Goal: Transaction & Acquisition: Obtain resource

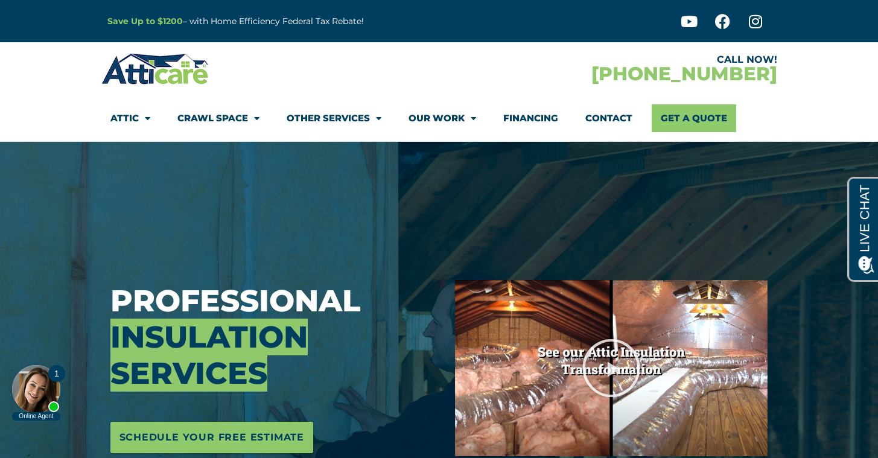
click at [141, 68] on img at bounding box center [155, 68] width 108 height 35
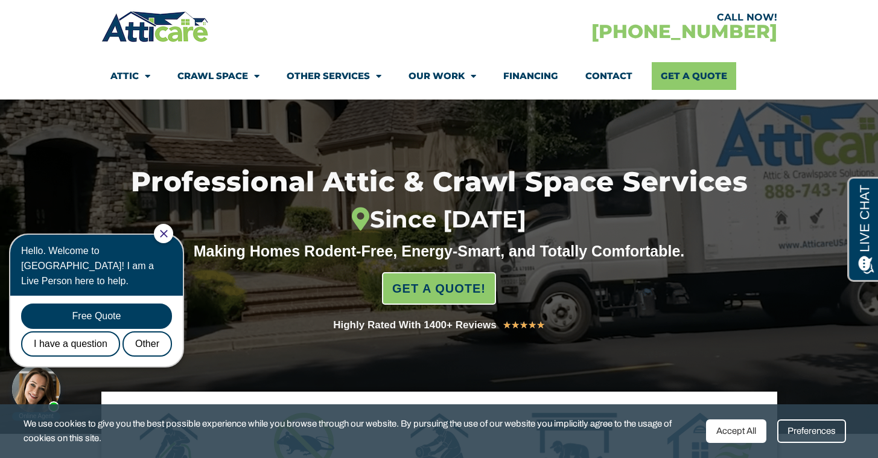
scroll to position [99, 0]
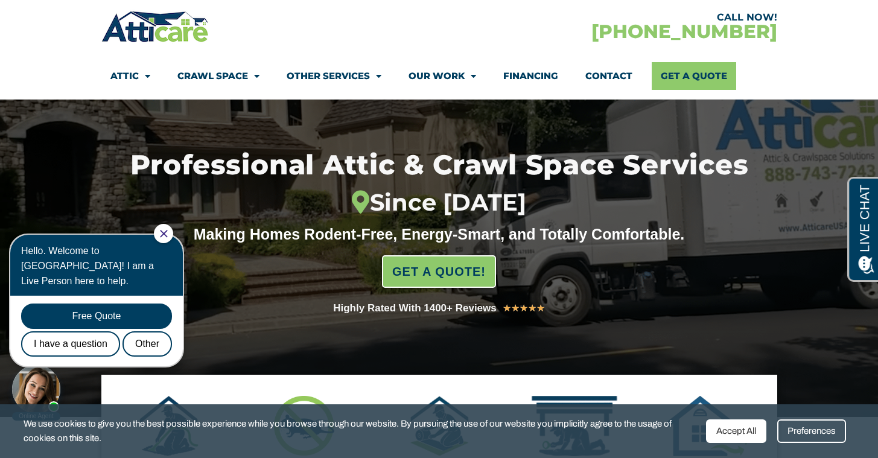
click at [168, 236] on icon "Close Chat" at bounding box center [164, 234] width 8 height 8
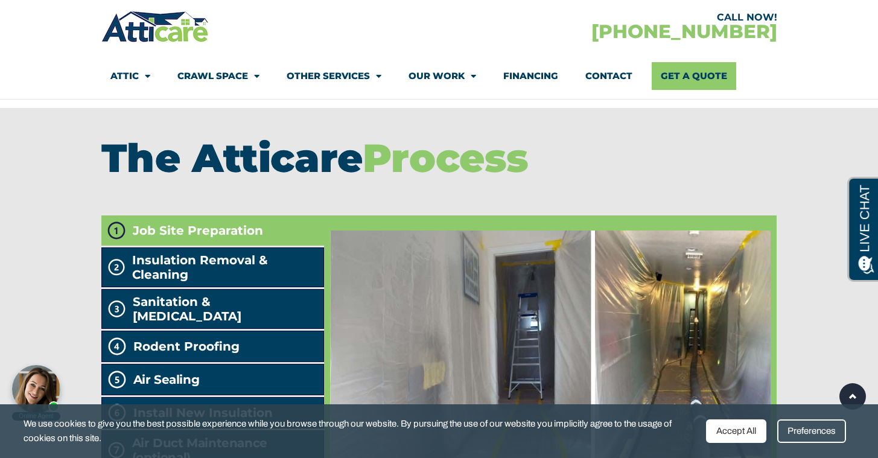
scroll to position [1993, 0]
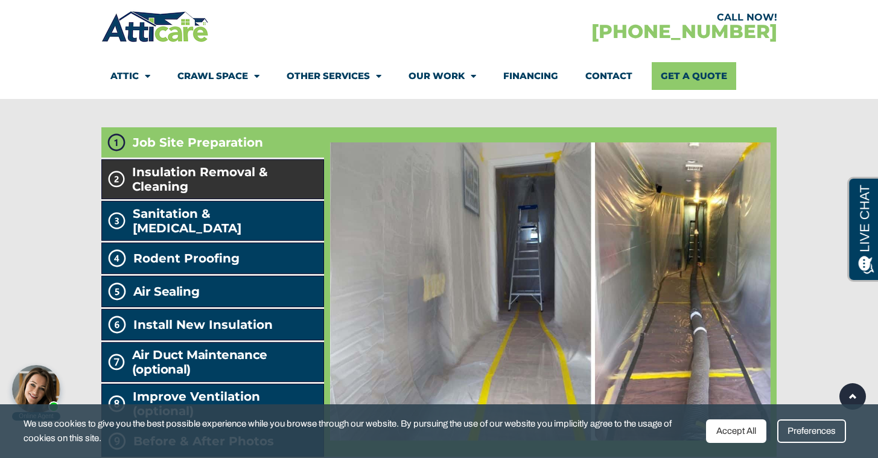
click at [295, 194] on span "Insulation Removal & Cleaning" at bounding box center [225, 179] width 186 height 29
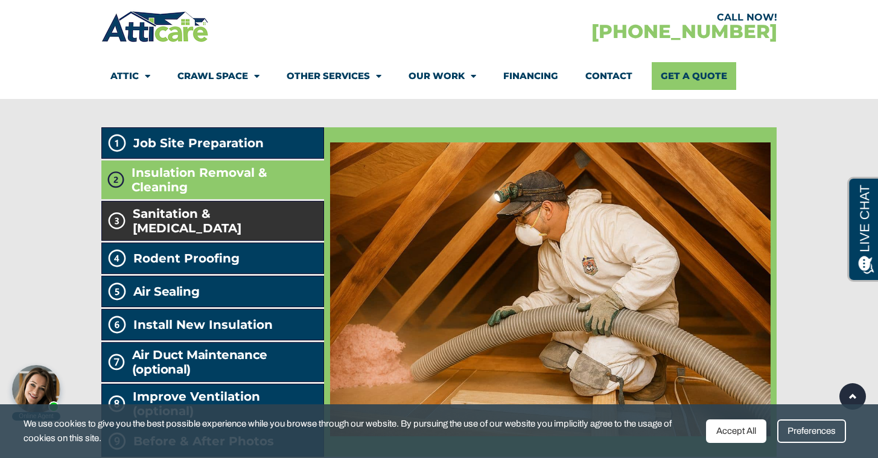
click at [293, 235] on span "Sanitation & Decontamination" at bounding box center [226, 220] width 186 height 29
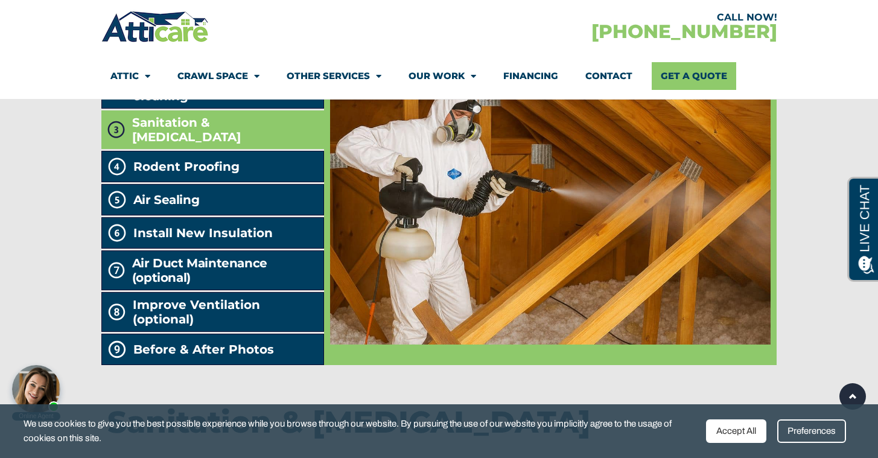
scroll to position [2108, 0]
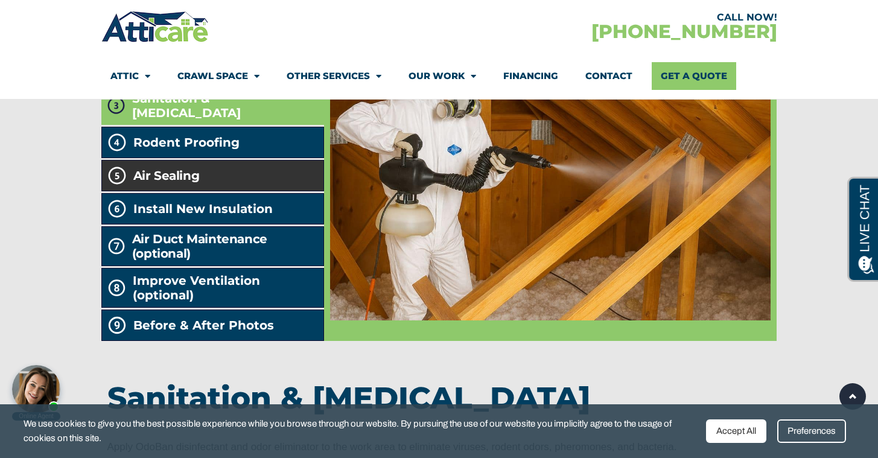
click at [285, 191] on li "Air Sealing" at bounding box center [212, 175] width 223 height 31
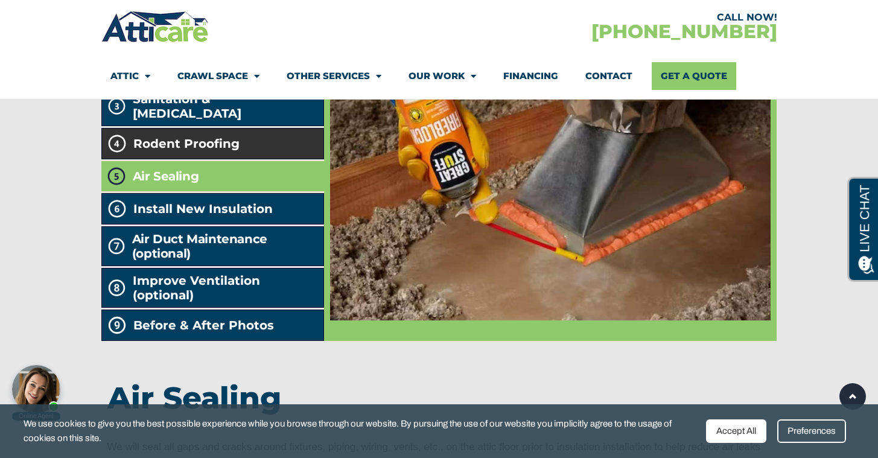
click at [286, 159] on li "Rodent Proofing" at bounding box center [212, 143] width 223 height 31
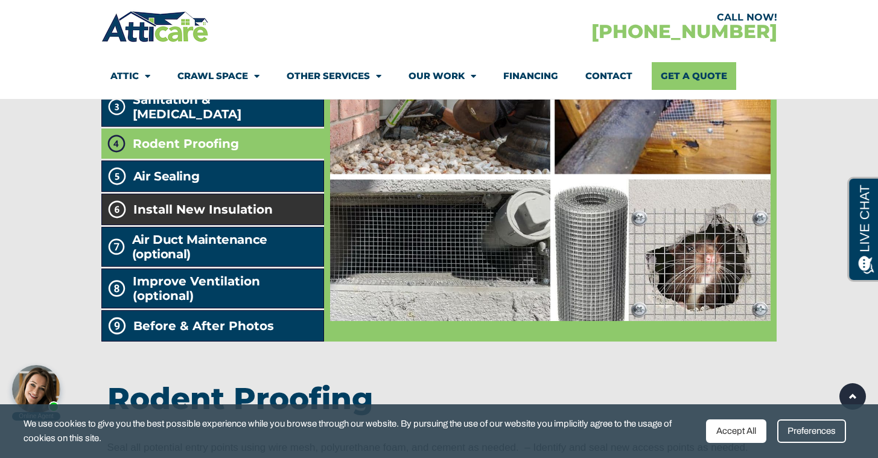
scroll to position [2109, 0]
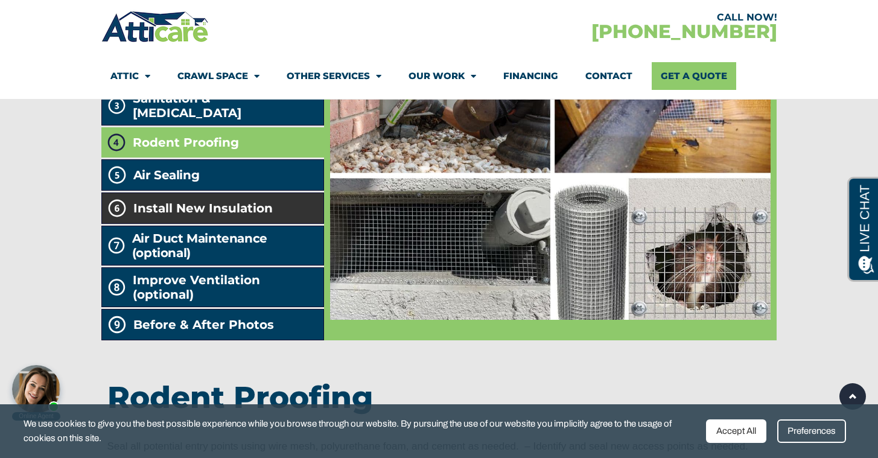
click at [278, 224] on li "Install New Insulation" at bounding box center [212, 207] width 223 height 31
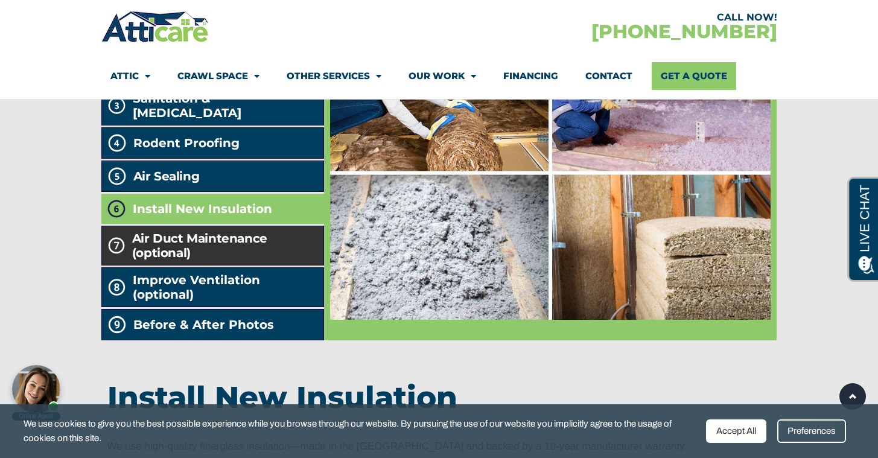
click at [281, 260] on h2 "Air Duct Maintenance (optional)" at bounding box center [225, 245] width 186 height 29
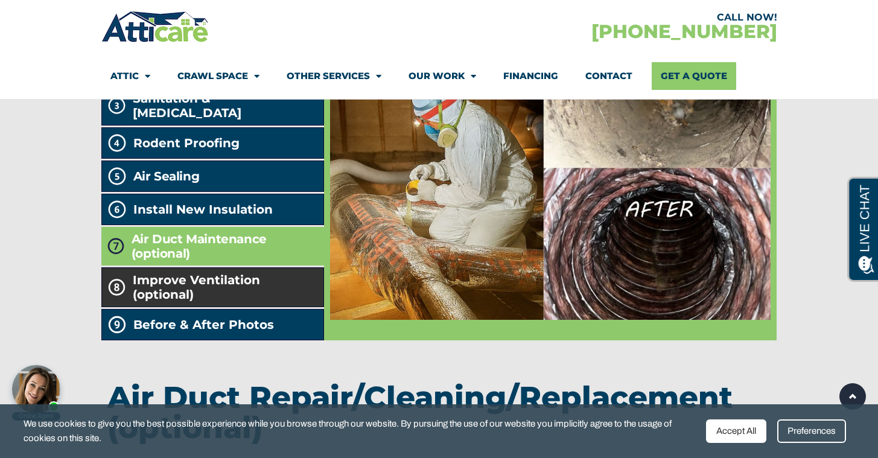
click at [280, 302] on span "Improve Ventilation (optional)" at bounding box center [226, 287] width 186 height 29
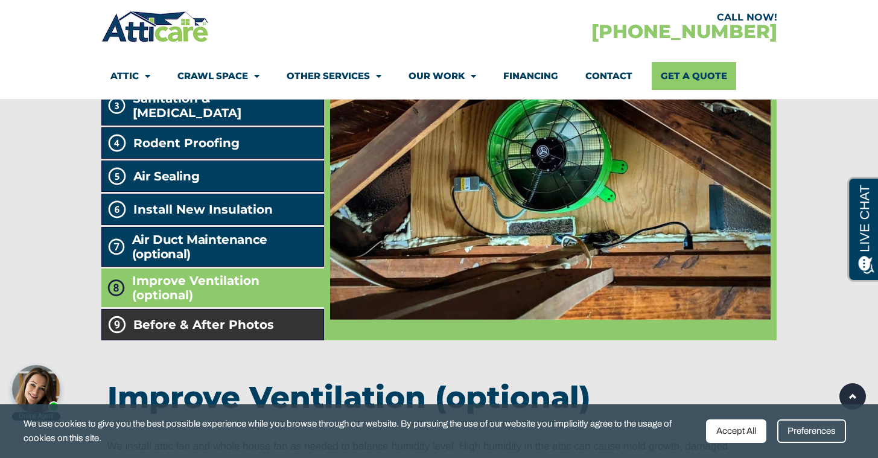
click at [278, 340] on li "Before & After Photos" at bounding box center [212, 324] width 223 height 31
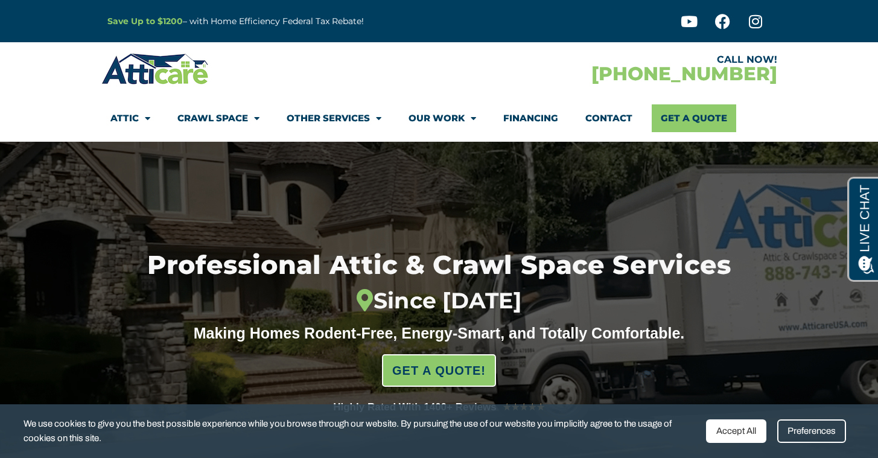
scroll to position [0, 0]
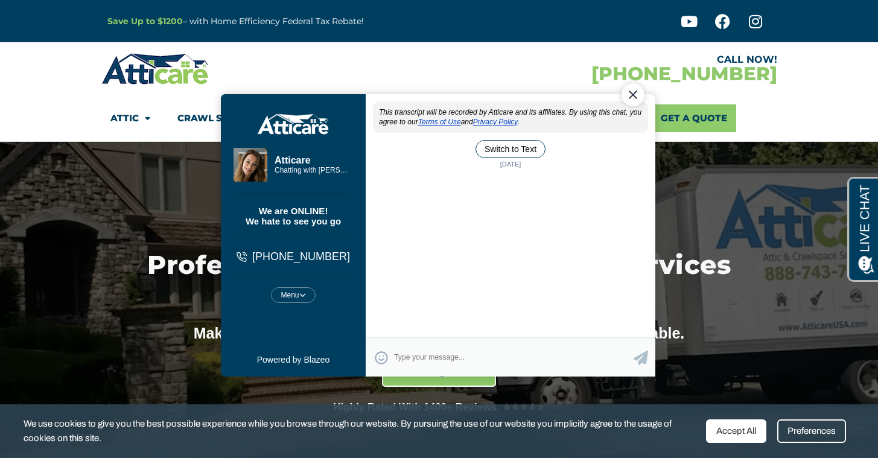
click at [640, 97] on div "Close Chat" at bounding box center [632, 94] width 23 height 23
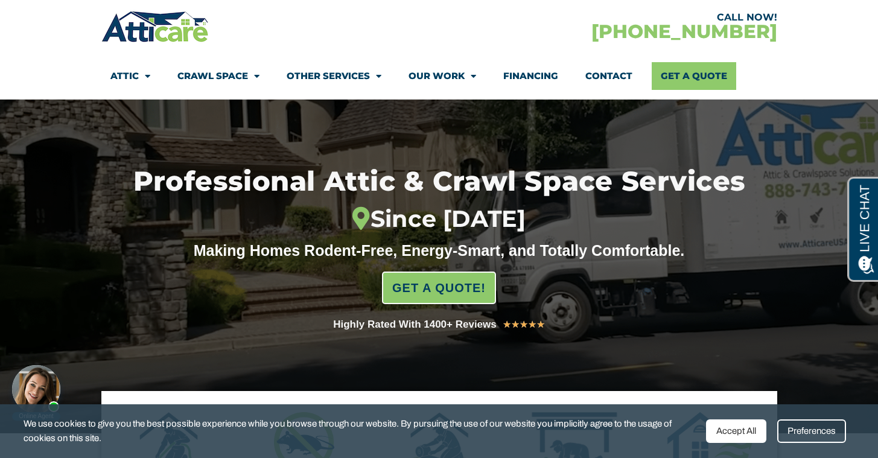
scroll to position [81, 0]
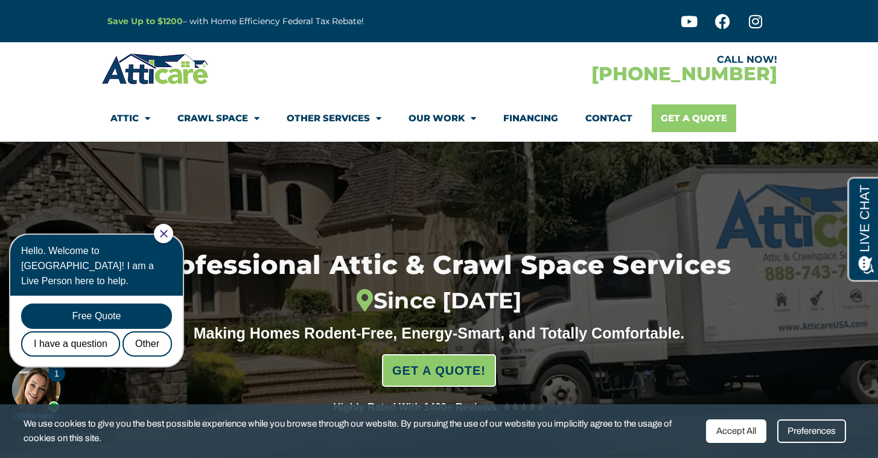
click at [717, 116] on link "Get A Quote" at bounding box center [694, 118] width 84 height 28
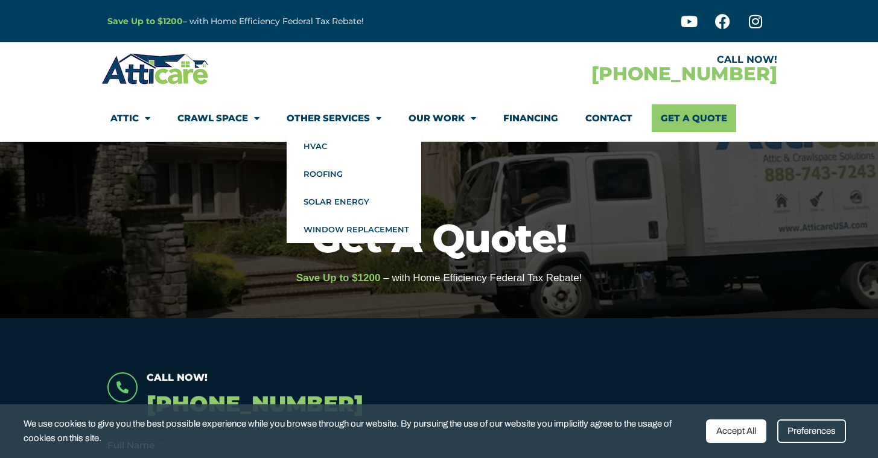
click at [356, 116] on link "Other Services" at bounding box center [334, 118] width 95 height 28
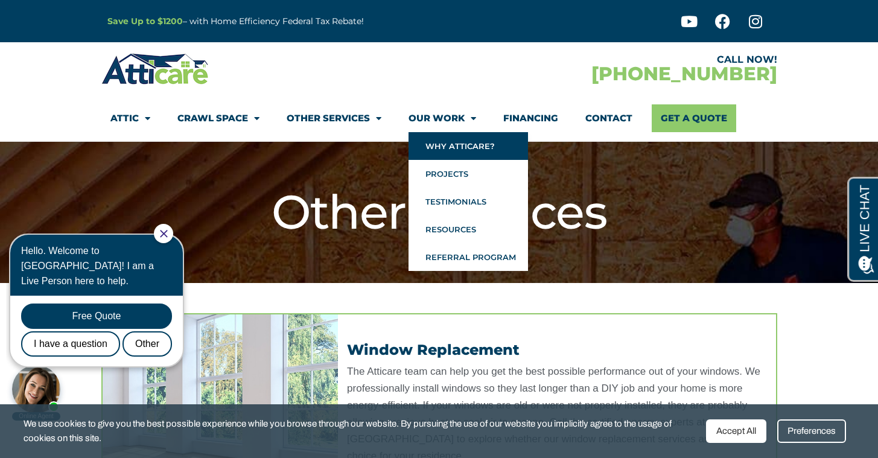
click at [490, 152] on link "Why Atticare?" at bounding box center [467, 146] width 119 height 28
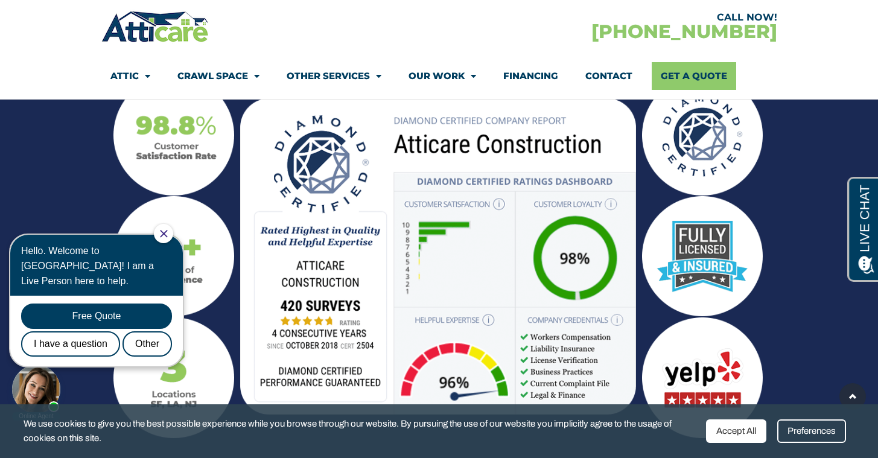
scroll to position [1378, 0]
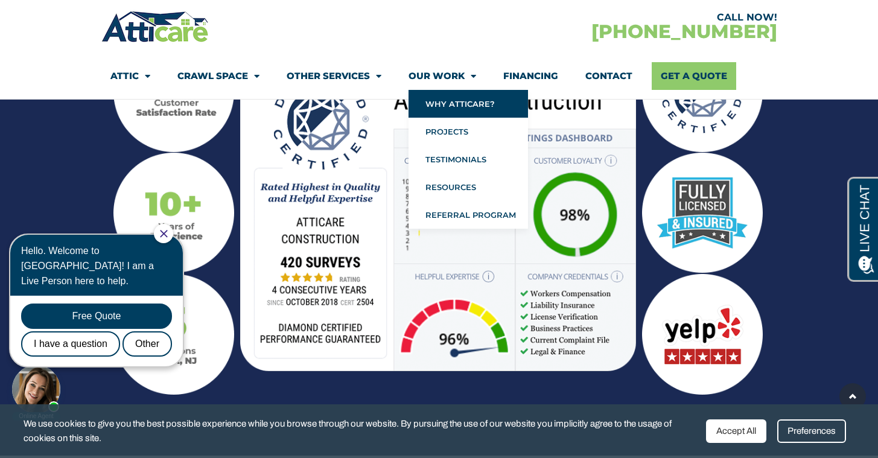
click at [532, 75] on link "Financing" at bounding box center [530, 76] width 55 height 28
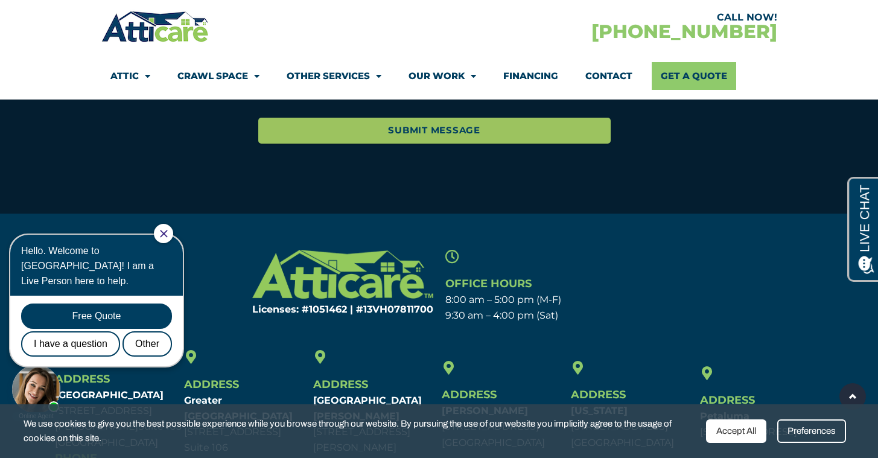
scroll to position [2457, 0]
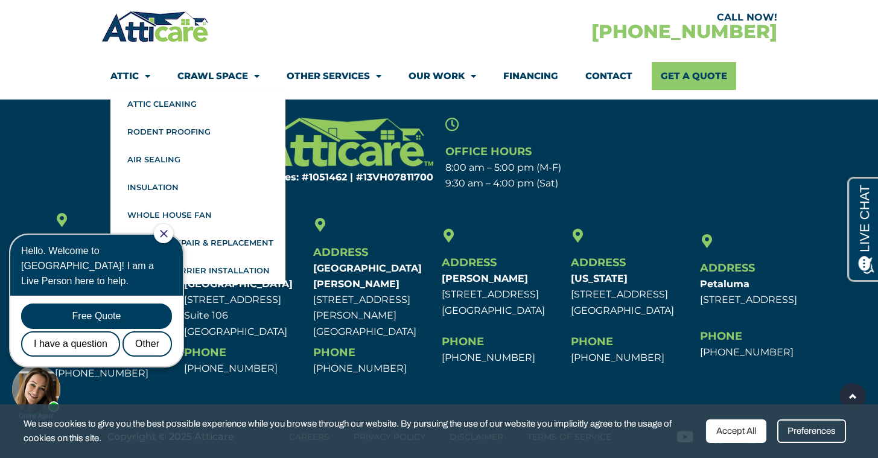
click at [133, 74] on link "Attic" at bounding box center [130, 76] width 40 height 28
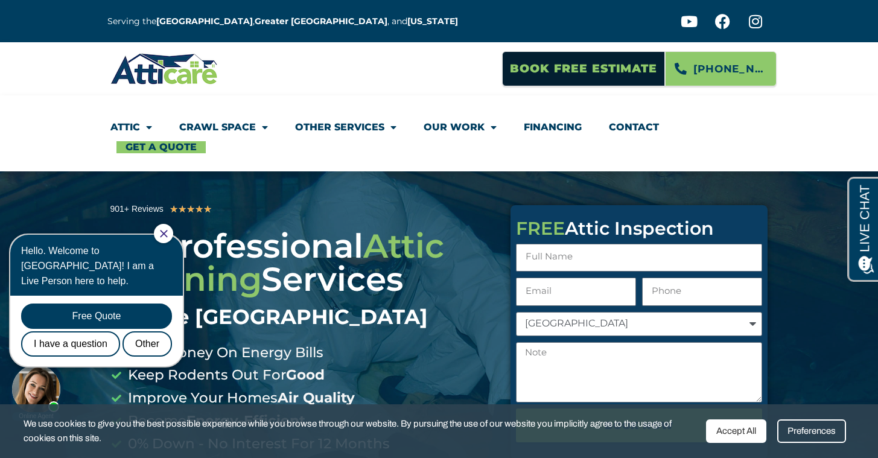
click at [167, 236] on icon "Close Chat" at bounding box center [163, 233] width 7 height 7
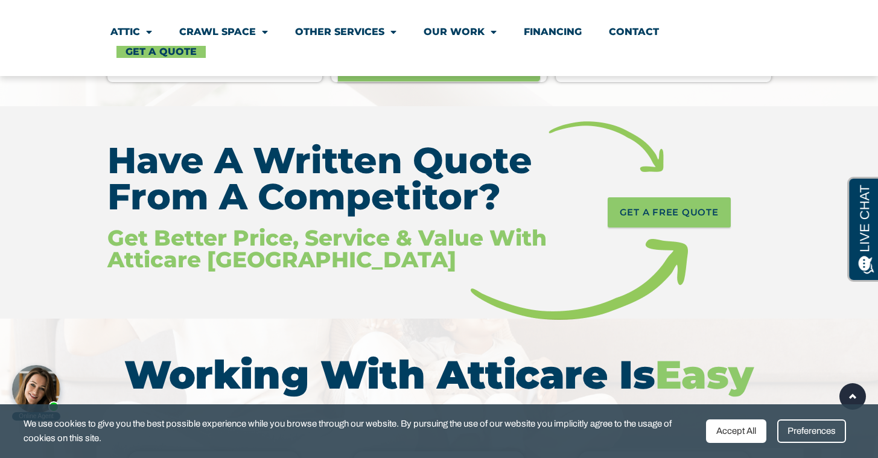
scroll to position [1308, 0]
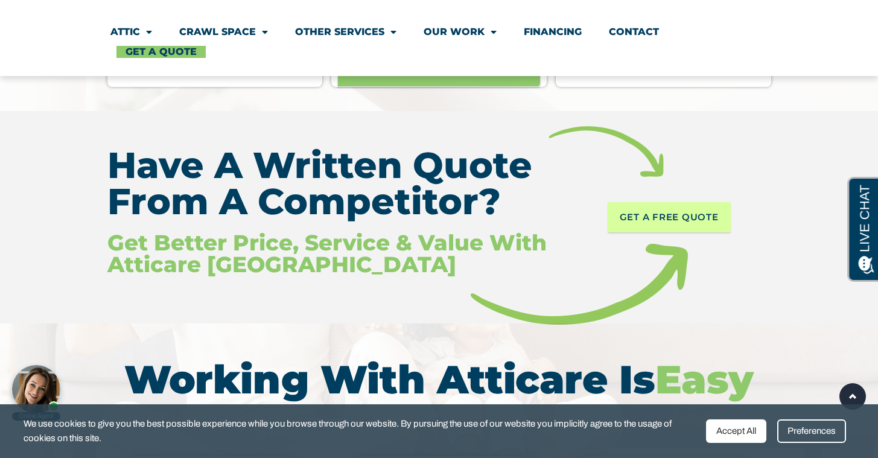
click at [707, 228] on link "GET A FREE QUOTE" at bounding box center [668, 217] width 123 height 30
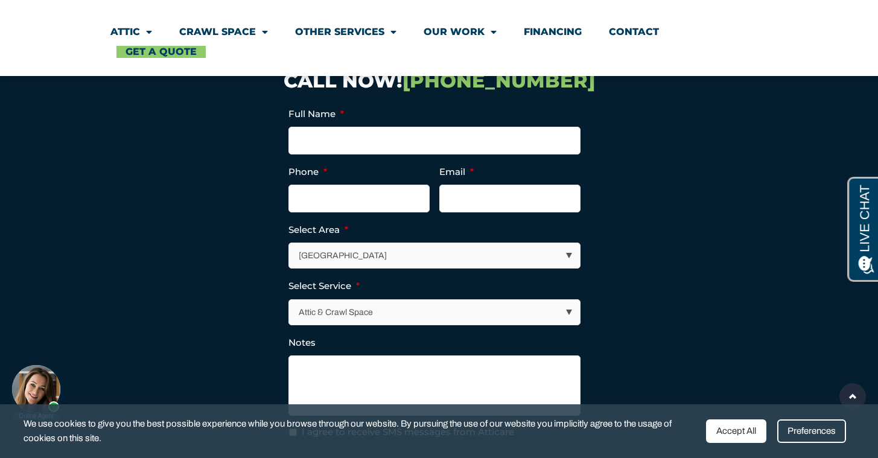
scroll to position [4173, 0]
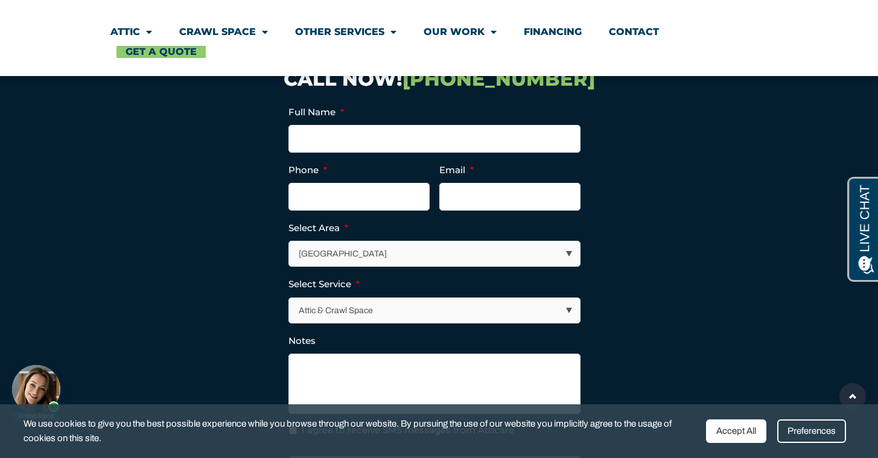
click at [500, 241] on select "Los Angeles Area San Francisco Bay Area New Jersey / New York Area Other Areas" at bounding box center [434, 253] width 291 height 25
